Goal: Task Accomplishment & Management: Use online tool/utility

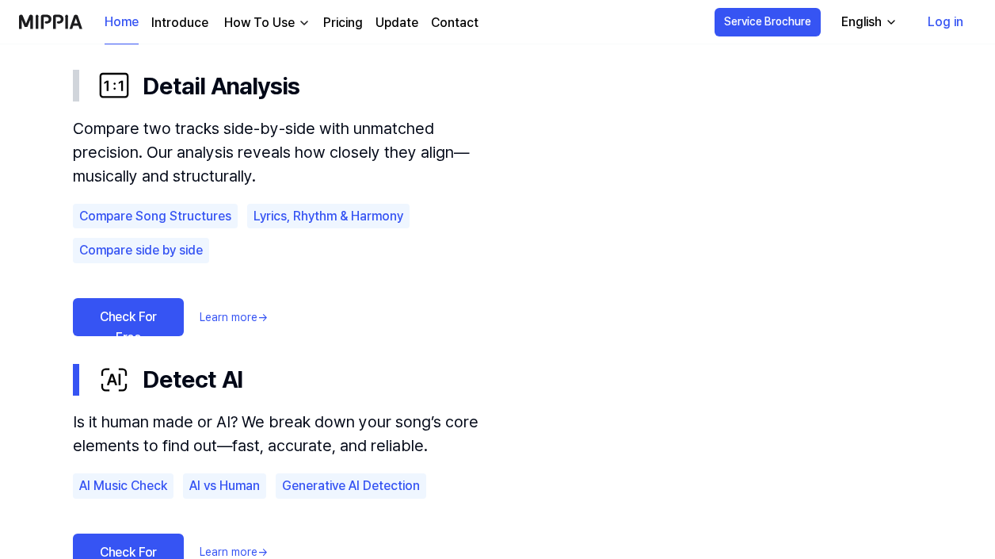
scroll to position [1058, 0]
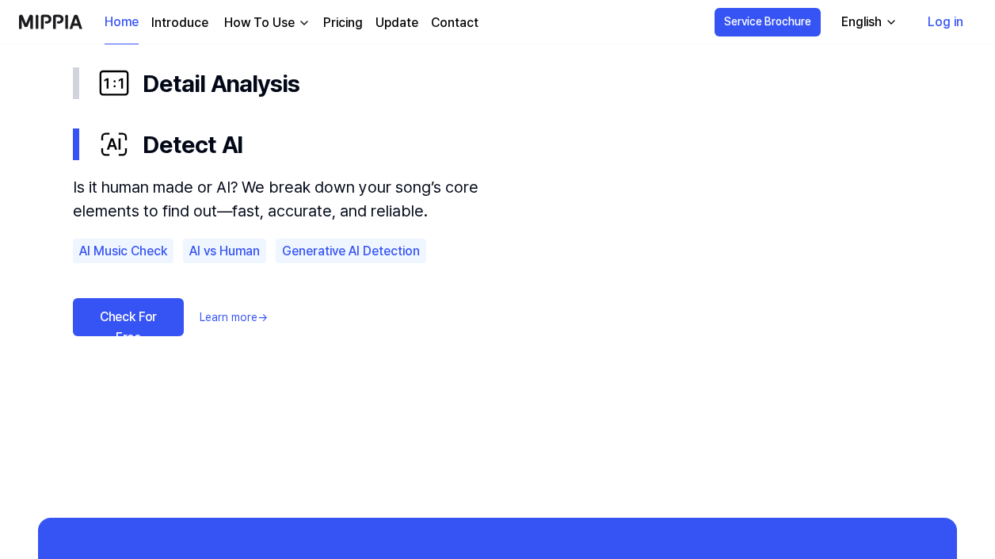
click at [118, 311] on link "Check For Free" at bounding box center [128, 317] width 111 height 38
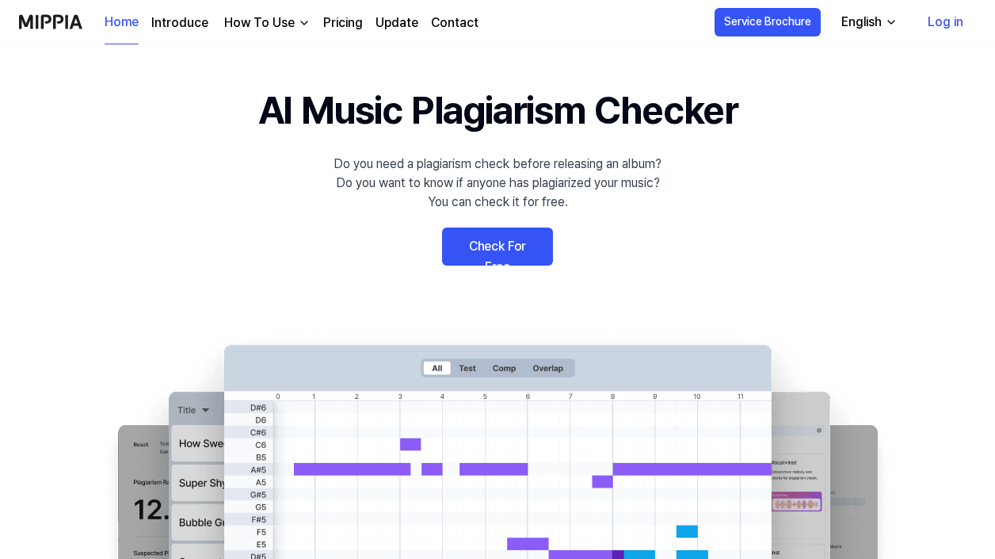
scroll to position [19, 0]
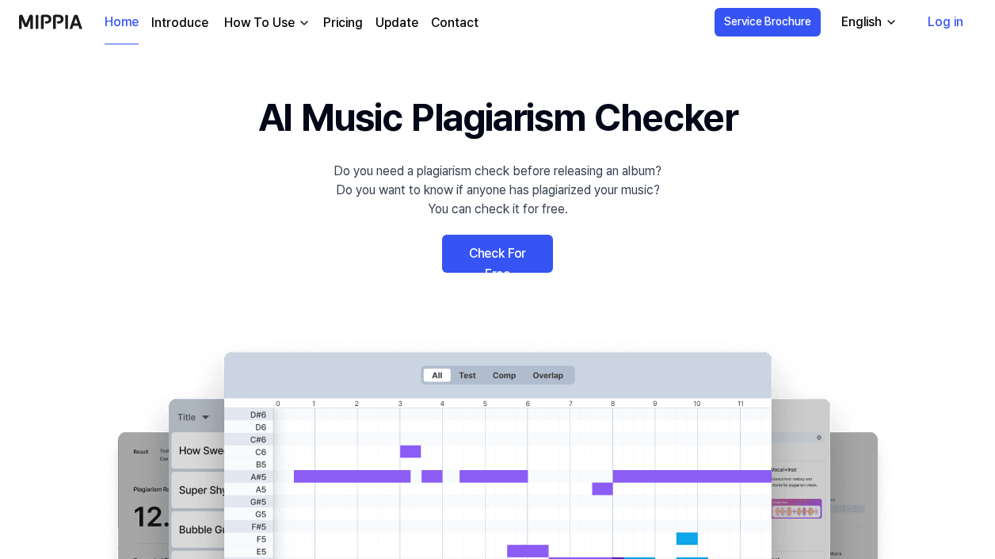
click at [480, 250] on link "Check For Free" at bounding box center [497, 254] width 111 height 38
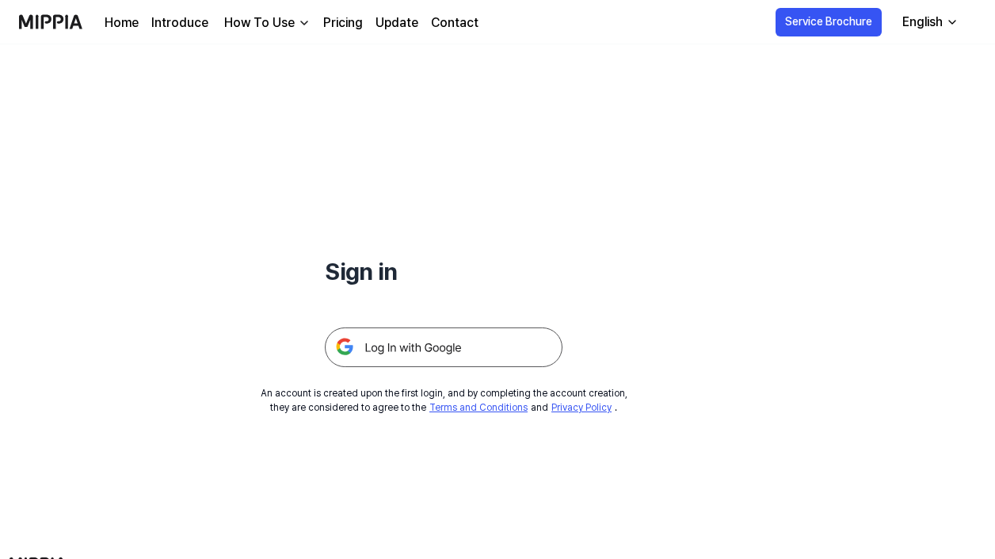
click at [457, 330] on img at bounding box center [444, 347] width 238 height 40
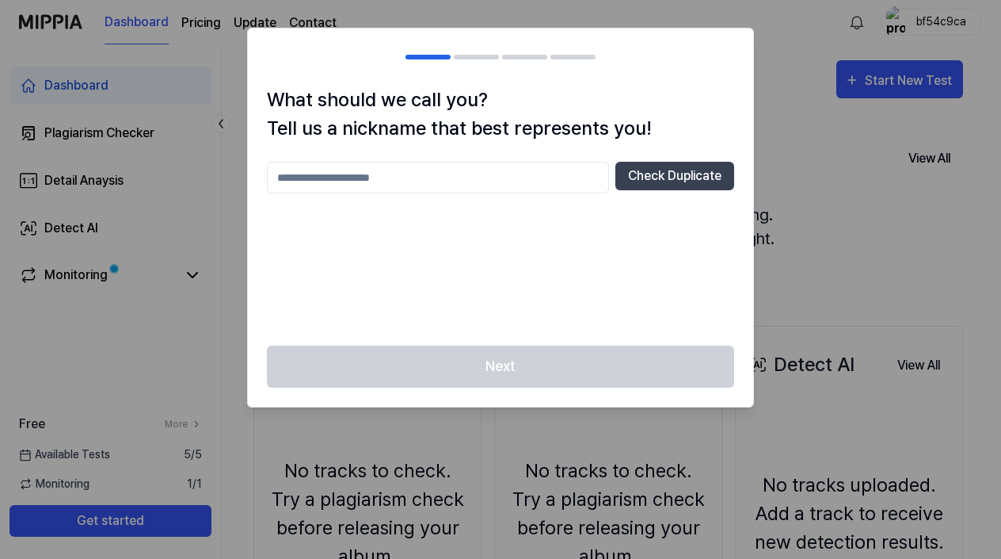
click at [441, 180] on input "text" at bounding box center [438, 178] width 342 height 32
click at [658, 169] on button "Check Duplicate" at bounding box center [675, 176] width 119 height 29
click at [467, 174] on input "***" at bounding box center [438, 178] width 342 height 32
type input "**********"
click at [650, 180] on button "Check Duplicate" at bounding box center [675, 176] width 119 height 29
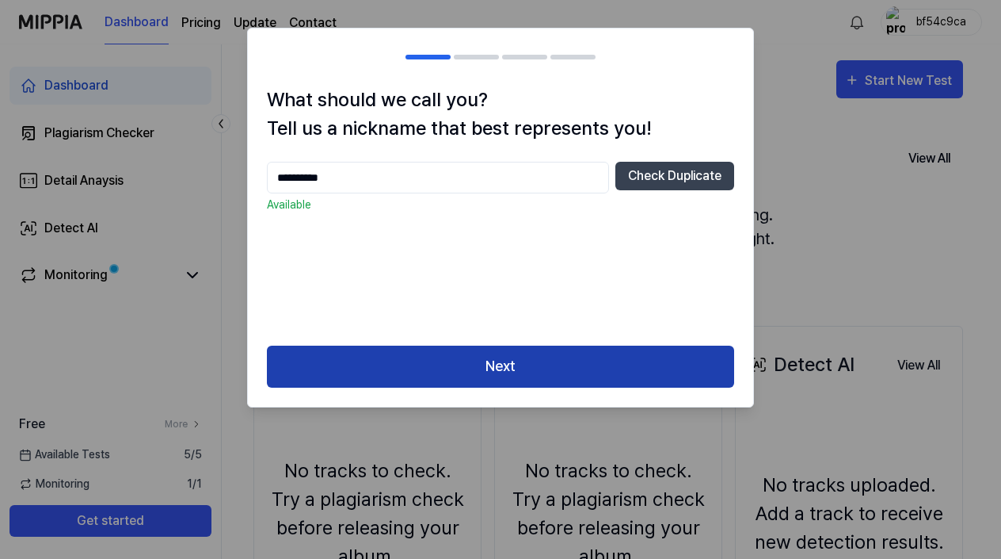
click at [514, 368] on button "Next" at bounding box center [500, 366] width 467 height 42
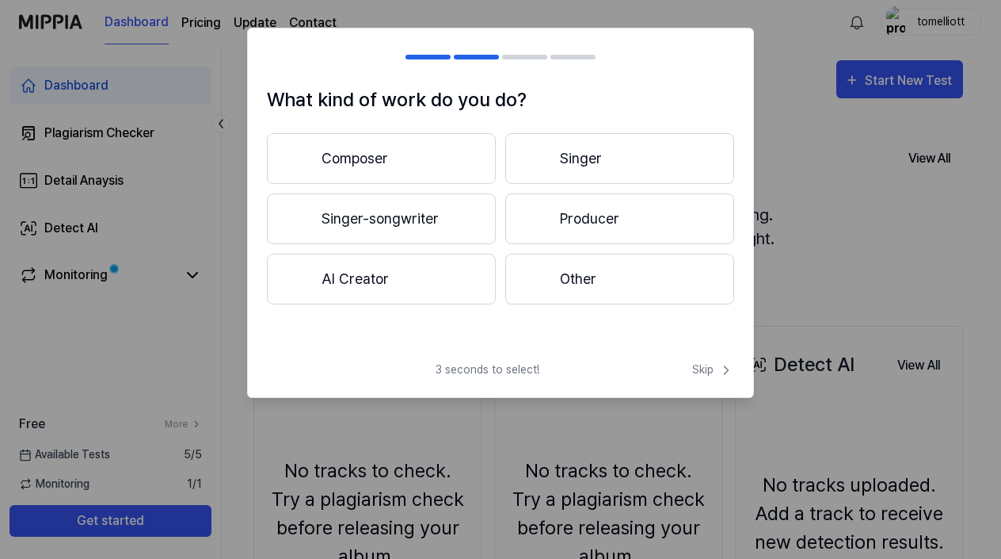
click at [418, 205] on button "Singer-songwriter" at bounding box center [381, 218] width 229 height 51
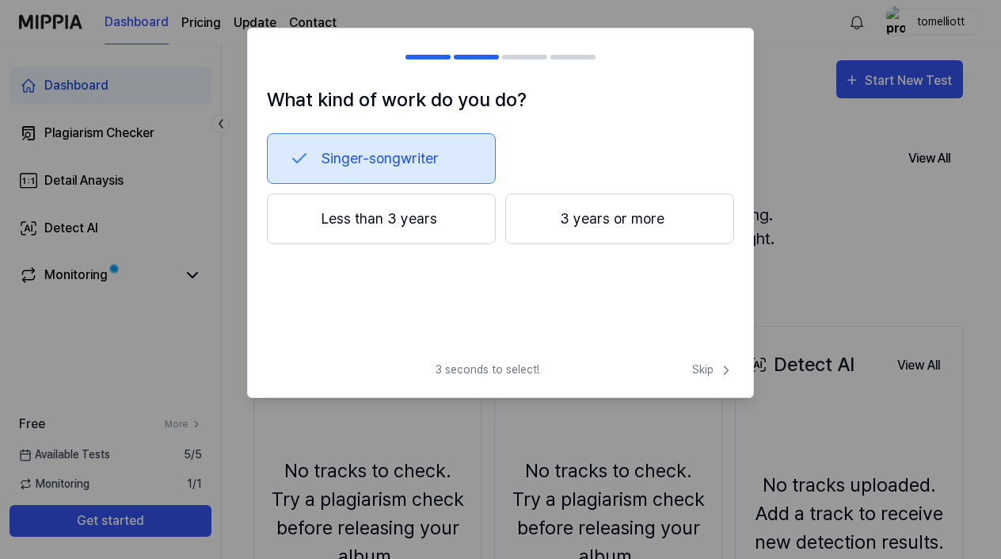
click at [418, 227] on button "Less than 3 years" at bounding box center [381, 218] width 229 height 51
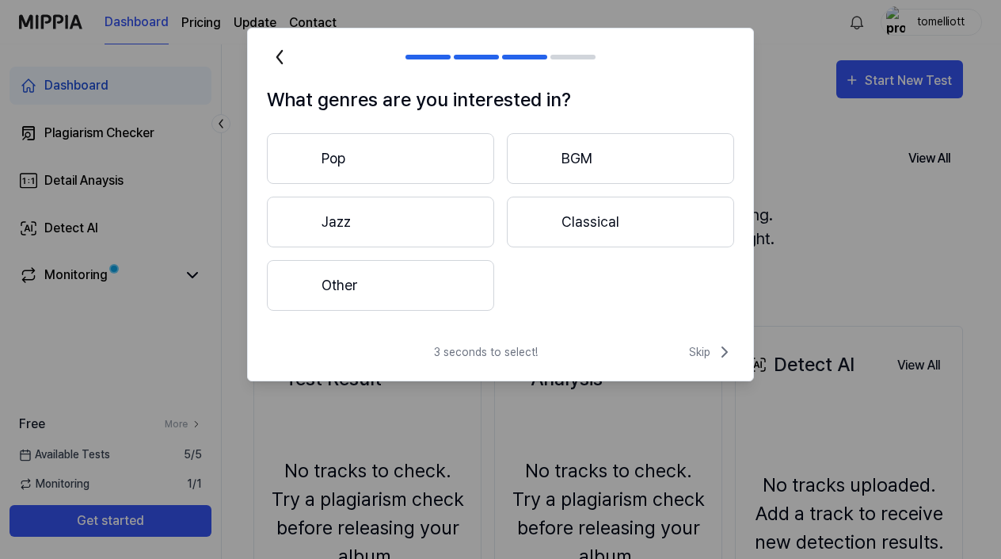
click at [461, 277] on button "Other" at bounding box center [380, 285] width 227 height 51
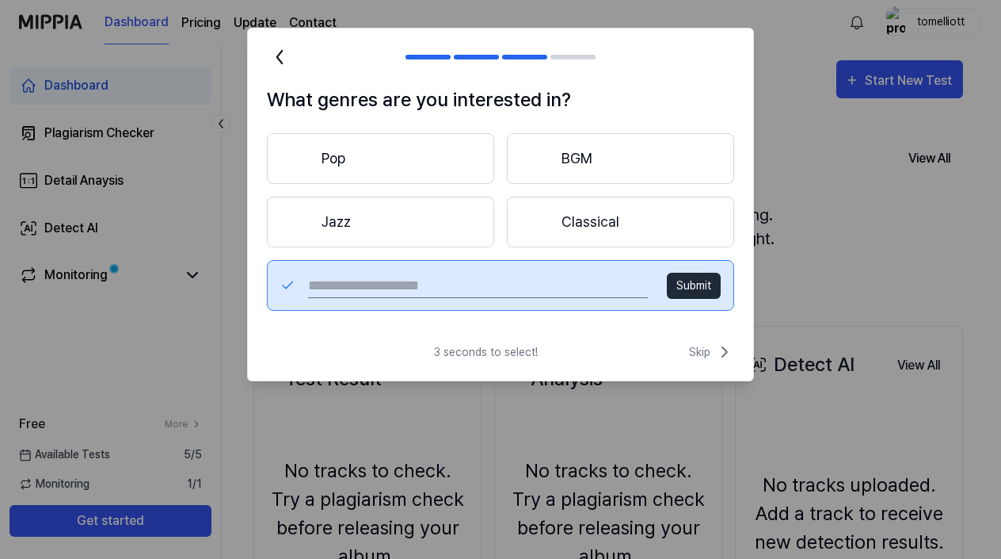
click at [461, 277] on input "text" at bounding box center [478, 285] width 340 height 25
type input "*******"
click at [694, 294] on button "Submit" at bounding box center [694, 286] width 54 height 26
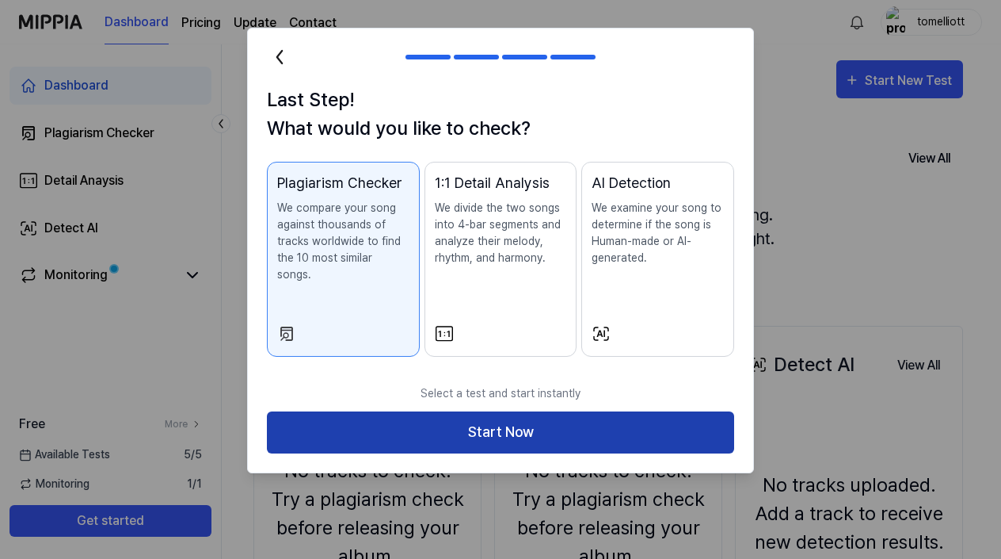
click at [522, 411] on button "Start Now" at bounding box center [500, 432] width 467 height 42
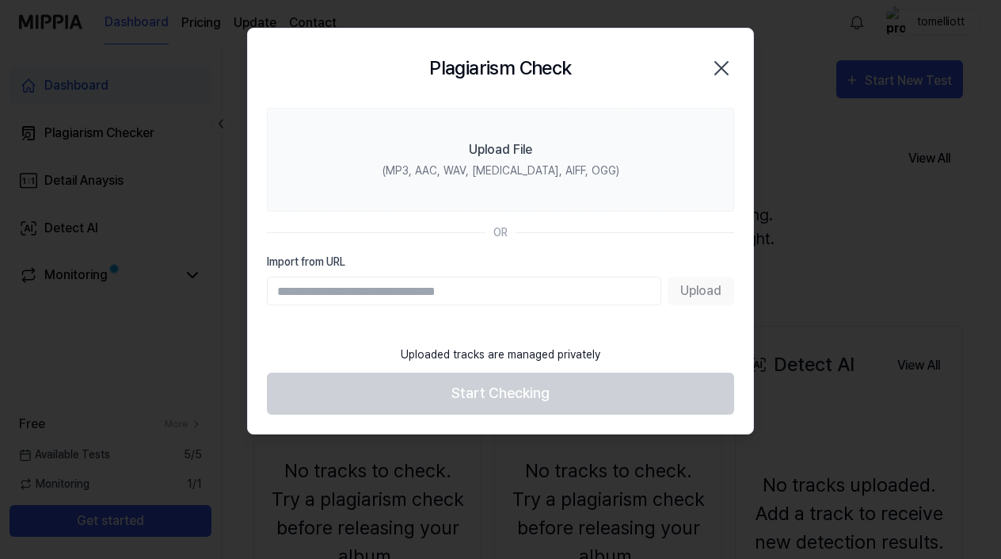
click at [725, 71] on icon "button" at bounding box center [721, 68] width 13 height 13
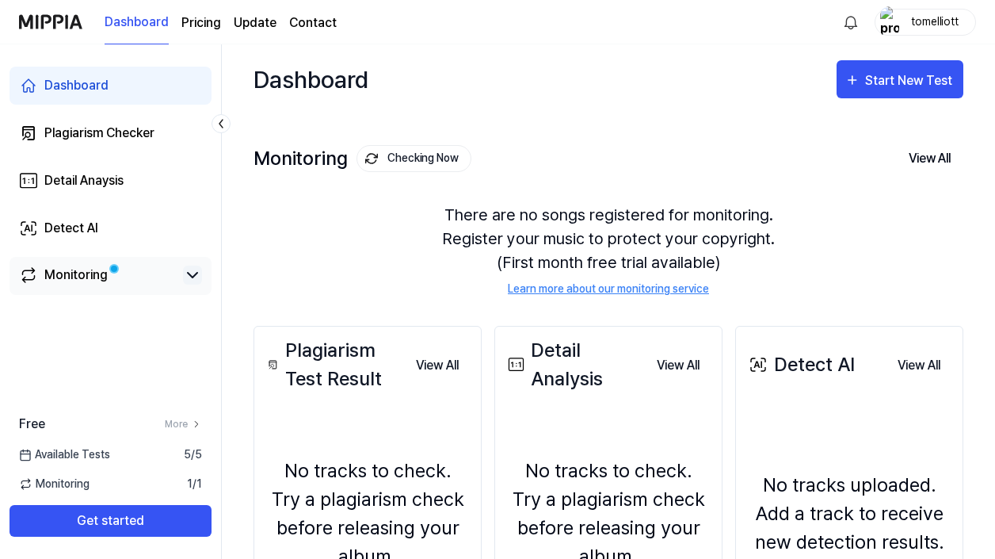
click at [188, 269] on icon at bounding box center [192, 274] width 19 height 19
click at [191, 269] on icon at bounding box center [192, 274] width 19 height 19
click at [105, 224] on link "Detect AI" at bounding box center [111, 228] width 202 height 38
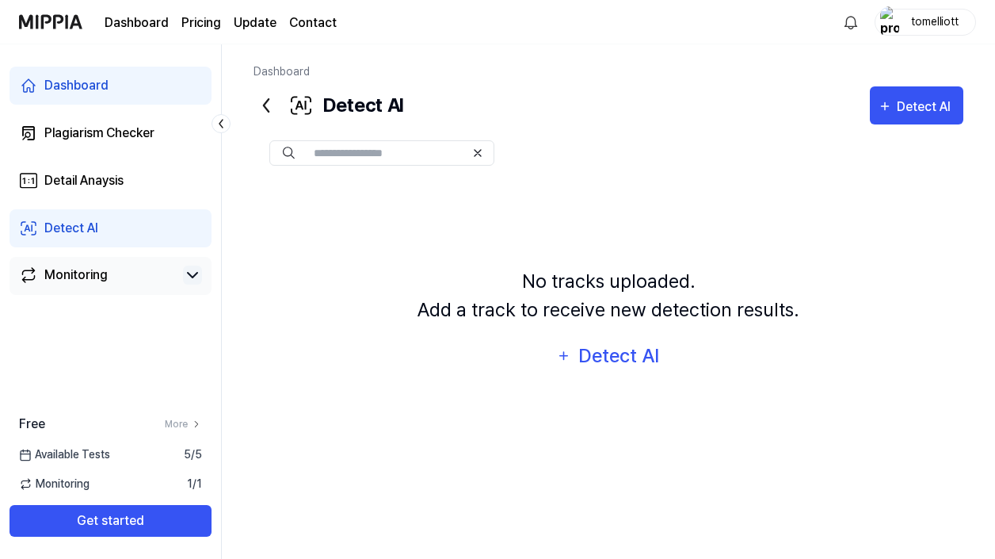
click at [362, 147] on input "text" at bounding box center [389, 153] width 151 height 14
type input "******"
click at [286, 151] on img at bounding box center [289, 153] width 12 height 13
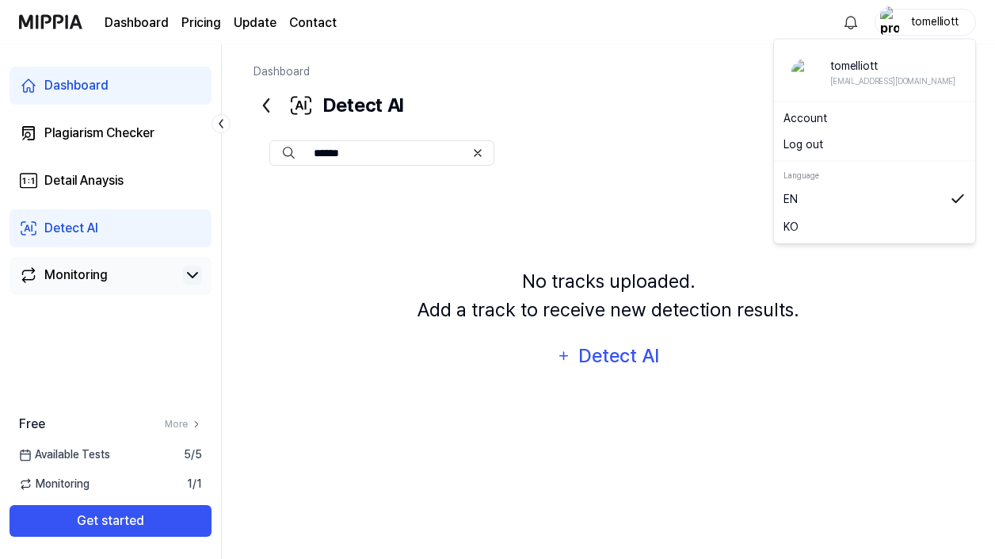
click at [939, 11] on div "tomelliott" at bounding box center [925, 22] width 101 height 27
click at [814, 149] on button "Log out" at bounding box center [875, 144] width 182 height 17
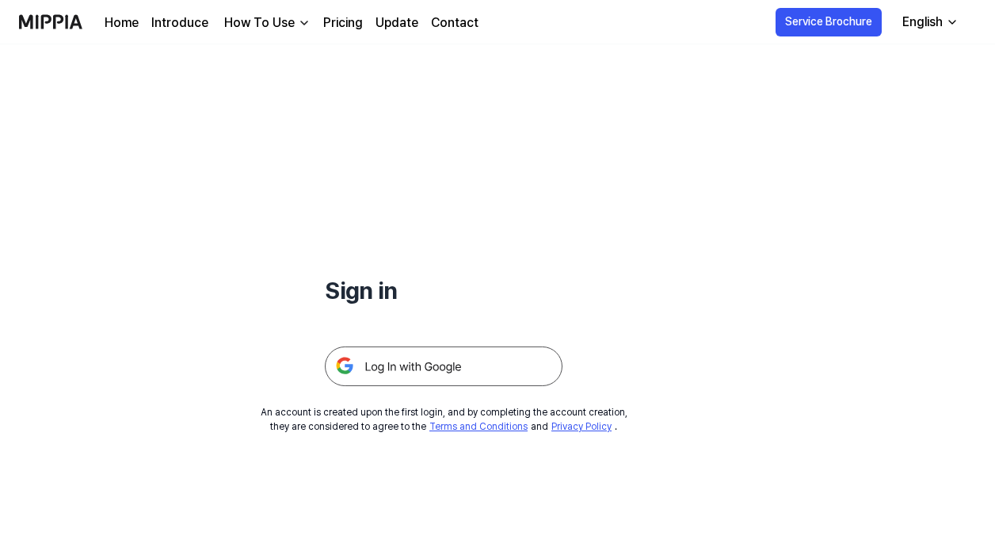
scroll to position [19, 0]
